Goal: Browse casually

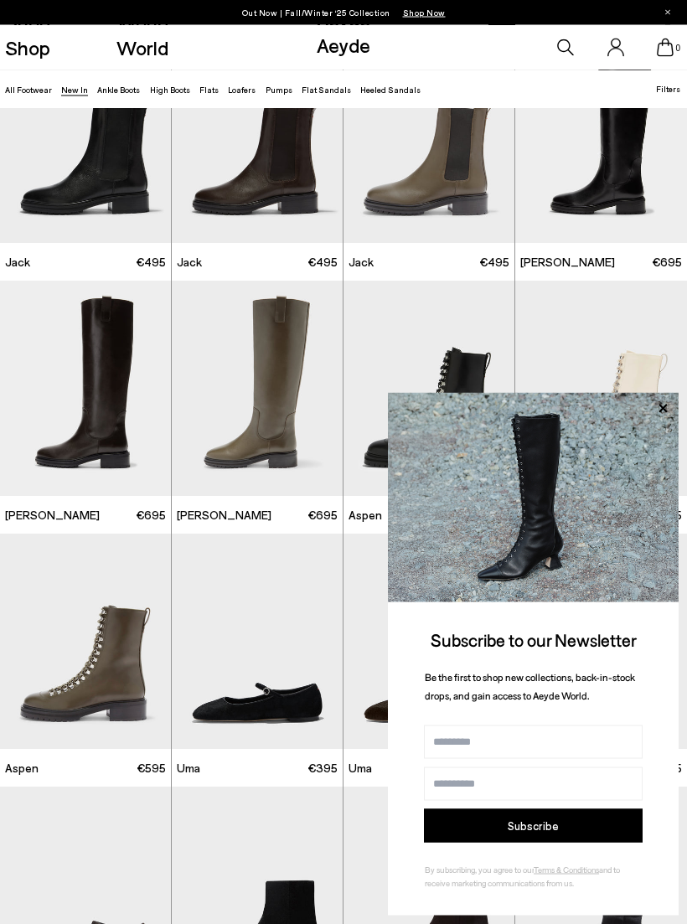
scroll to position [5140, 0]
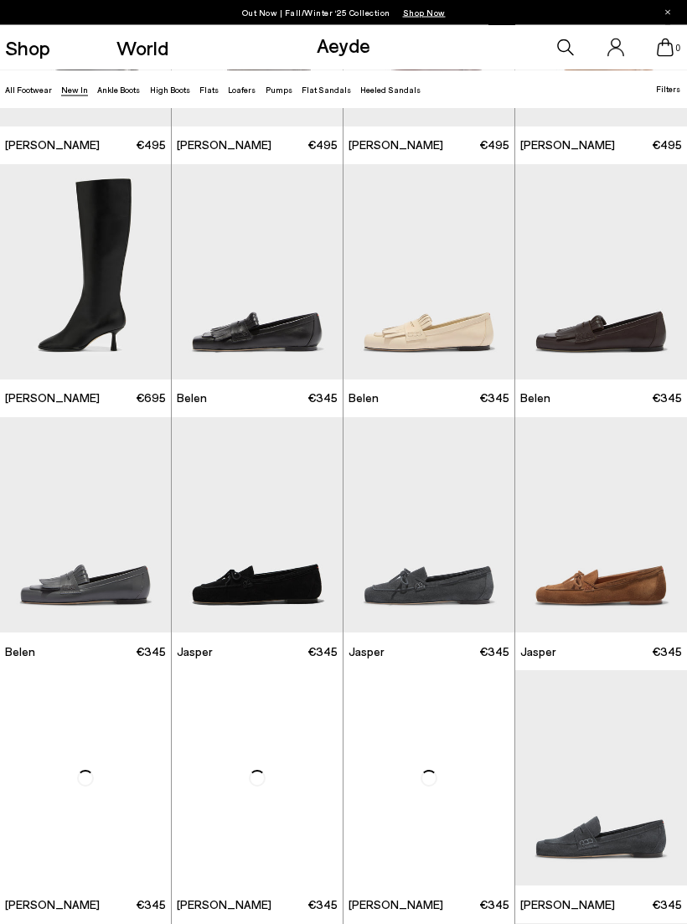
scroll to position [8798, 0]
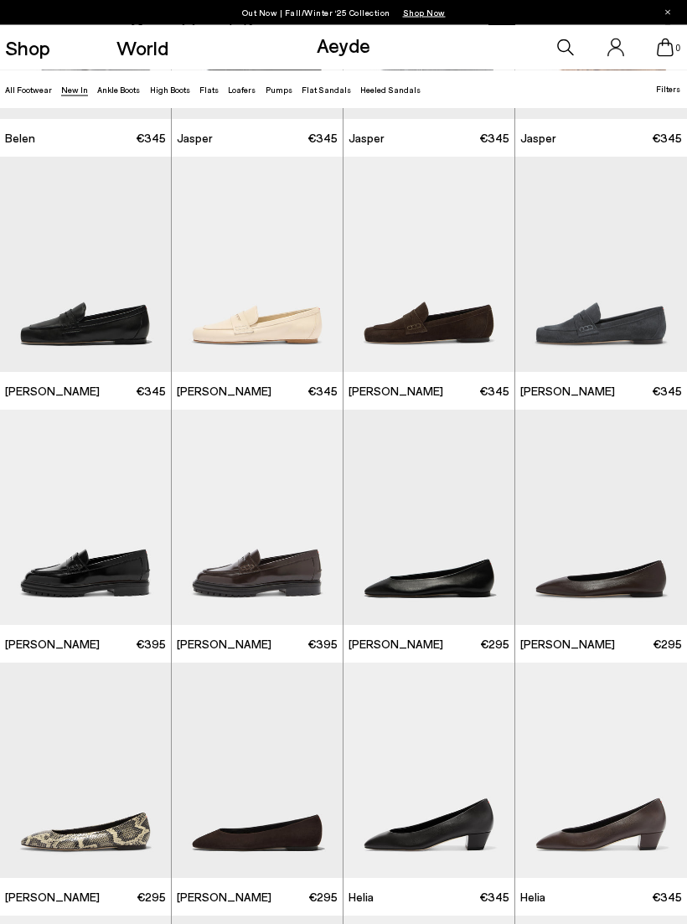
scroll to position [9311, 0]
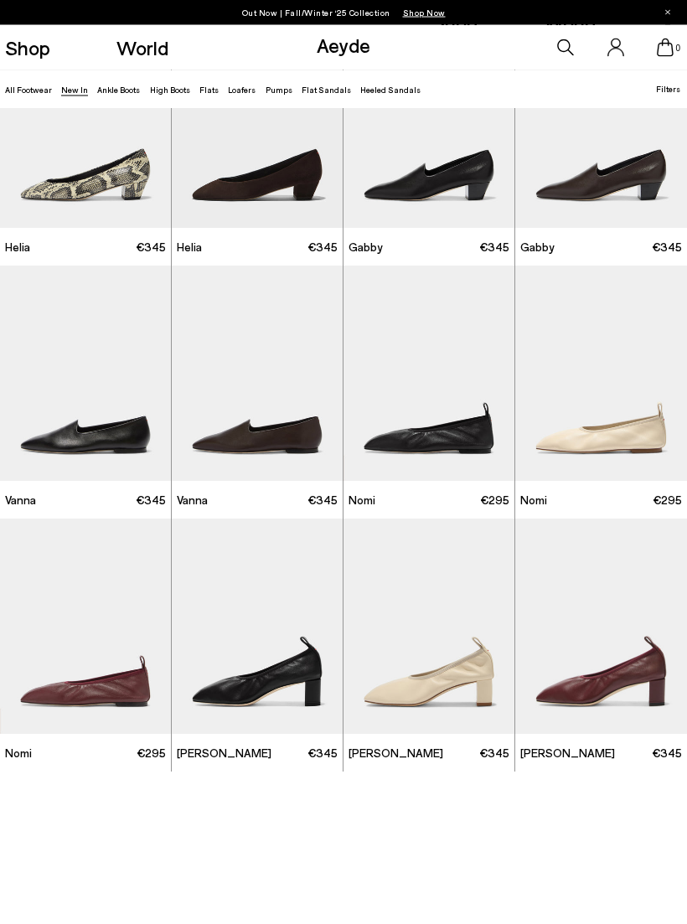
scroll to position [10214, 0]
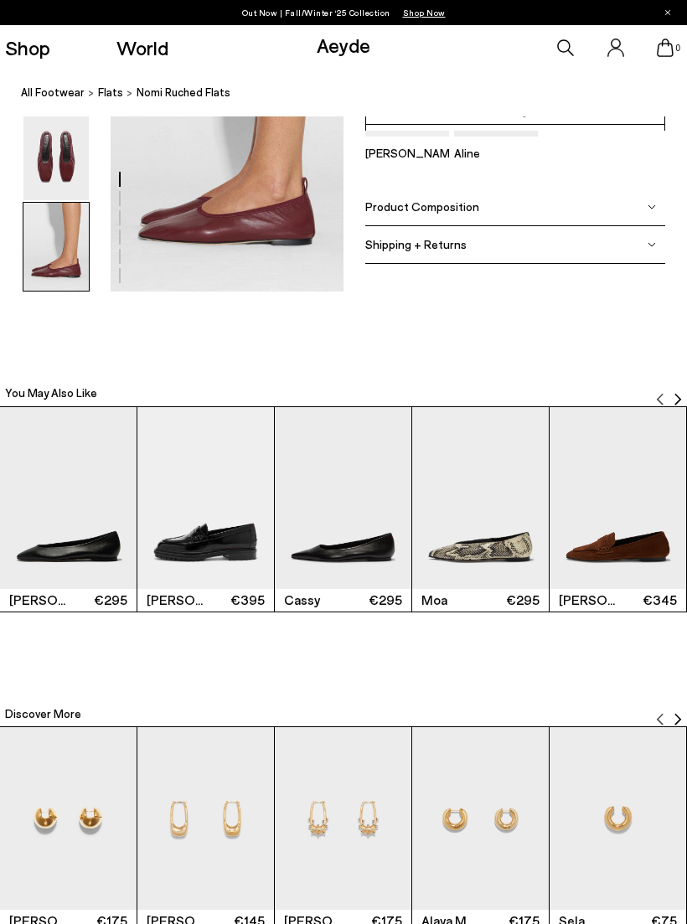
scroll to position [1699, 0]
